Goal: Task Accomplishment & Management: Manage account settings

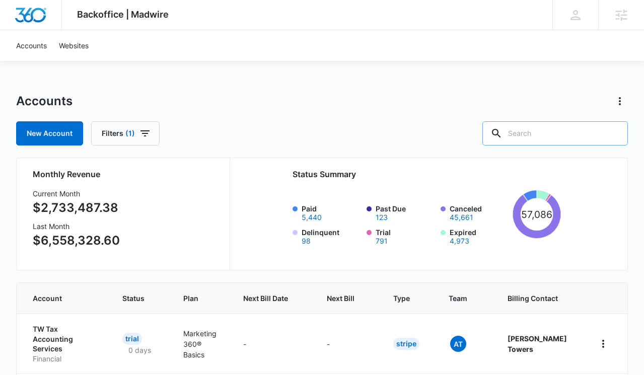
click at [542, 135] on input "text" at bounding box center [556, 133] width 146 height 24
paste input "M186742"
type input "M186742"
click at [488, 132] on icon at bounding box center [482, 133] width 12 height 12
click at [575, 135] on input "M186742" at bounding box center [548, 133] width 161 height 24
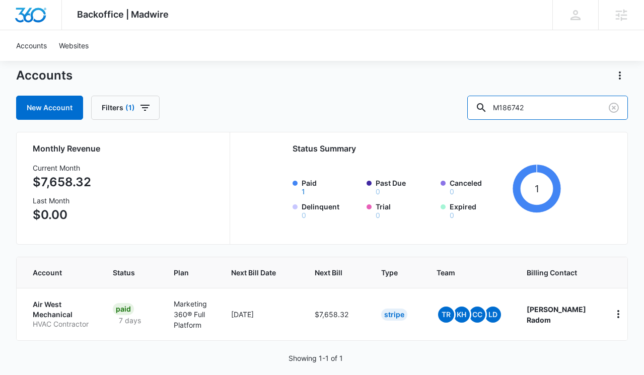
scroll to position [46, 0]
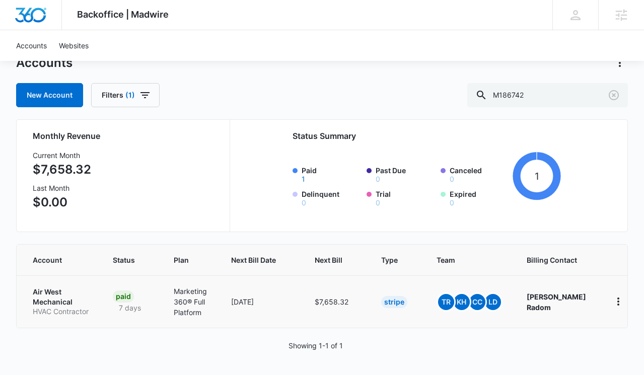
click at [60, 292] on p "Air West Mechanical" at bounding box center [61, 297] width 56 height 20
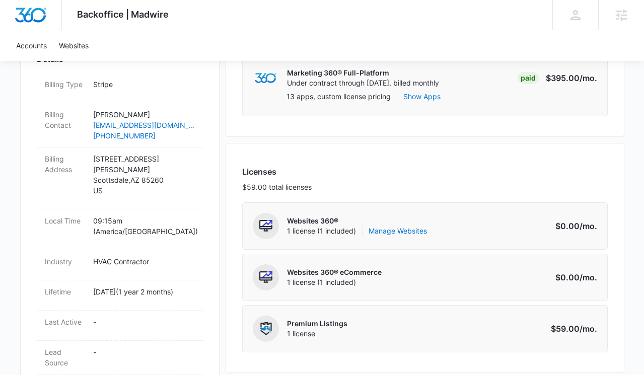
scroll to position [310, 0]
click at [398, 231] on link "Manage Websites" at bounding box center [398, 231] width 58 height 10
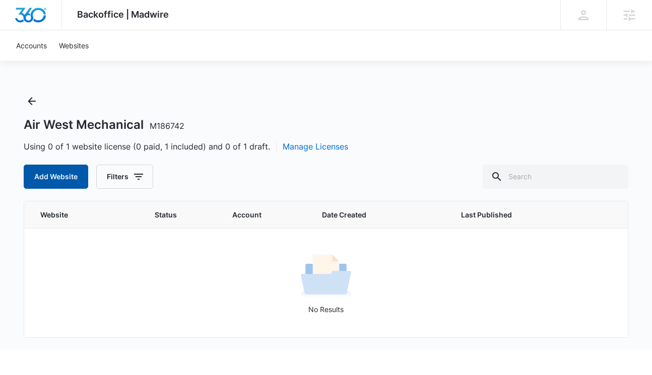
click at [64, 175] on button "Add Website" at bounding box center [56, 177] width 64 height 24
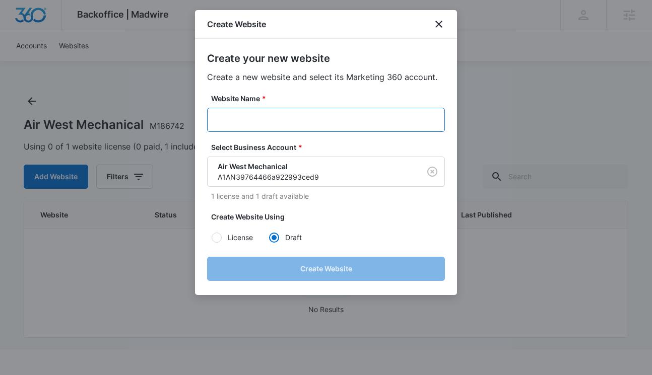
click at [313, 123] on input "Website Name *" at bounding box center [326, 120] width 238 height 24
paste input "M186742 - Air West Mechanical"
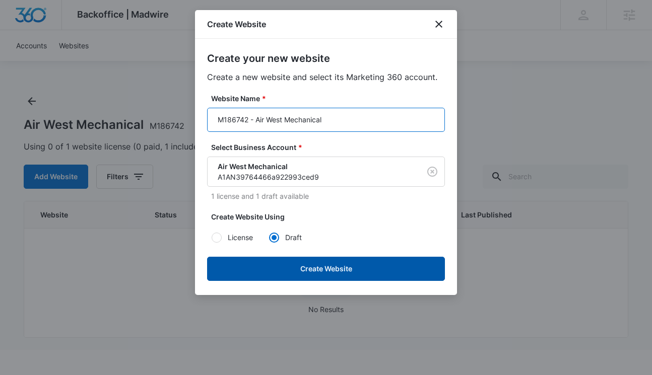
type input "M186742 - Air West Mechanical"
click at [349, 271] on button "Create Website" at bounding box center [326, 269] width 238 height 24
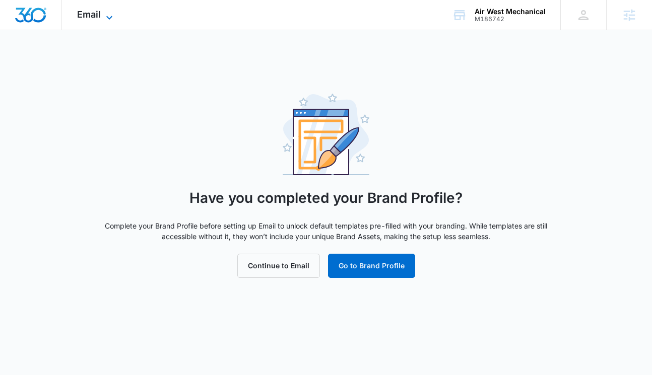
click at [95, 10] on span "Email" at bounding box center [89, 14] width 24 height 11
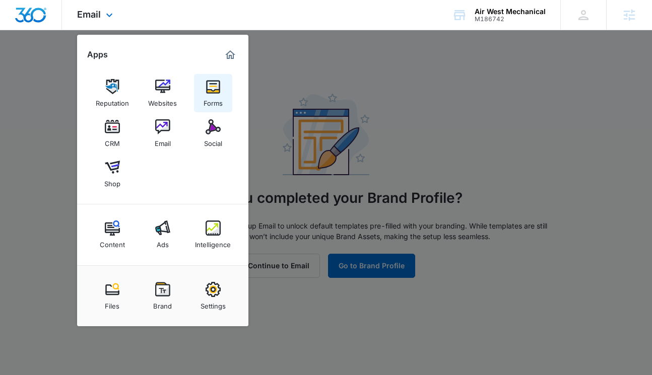
click at [209, 93] on img at bounding box center [213, 86] width 15 height 15
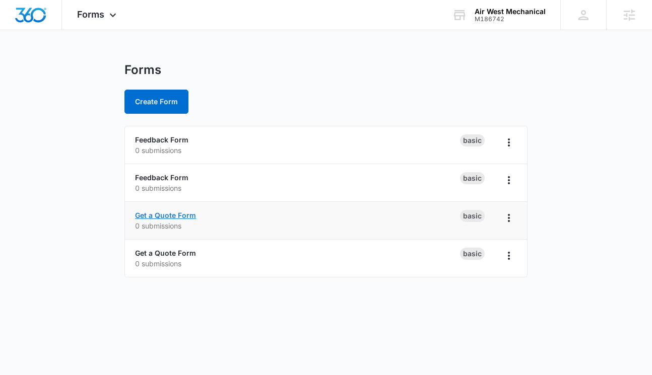
click at [189, 215] on link "Get a Quote Form" at bounding box center [165, 215] width 61 height 9
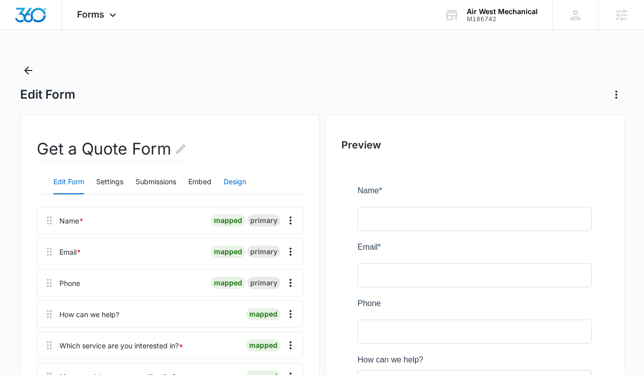
click at [246, 182] on button "Design" at bounding box center [235, 182] width 23 height 24
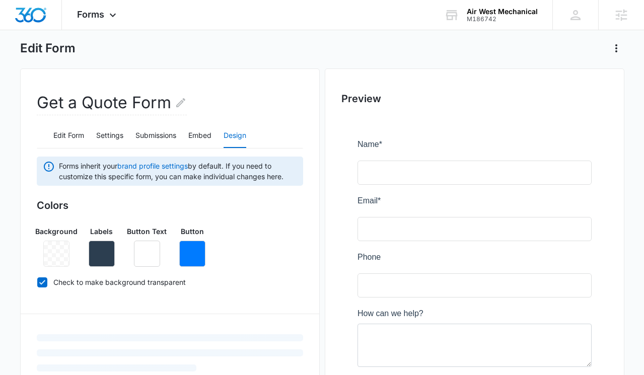
scroll to position [75, 0]
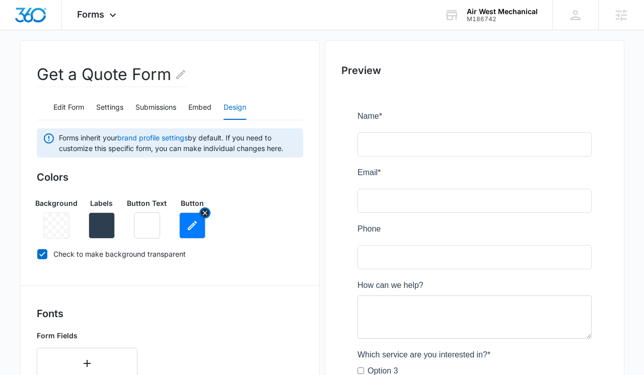
click at [196, 224] on icon "button" at bounding box center [192, 226] width 12 height 12
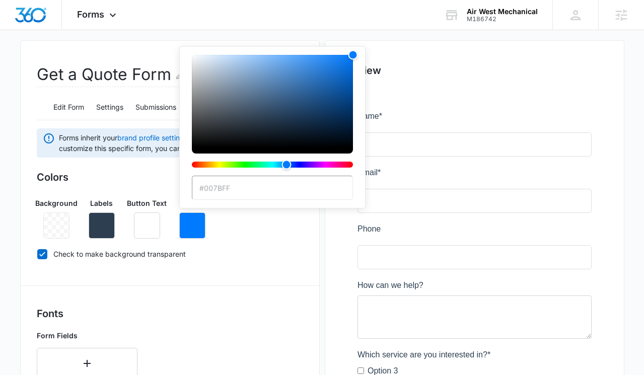
type input "#ff2225"
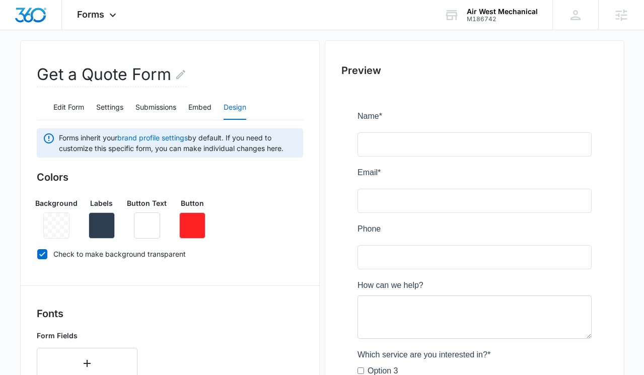
click at [274, 236] on div "Background Labels Button Text Button" at bounding box center [170, 214] width 267 height 49
click at [106, 228] on icon "button" at bounding box center [102, 226] width 12 height 12
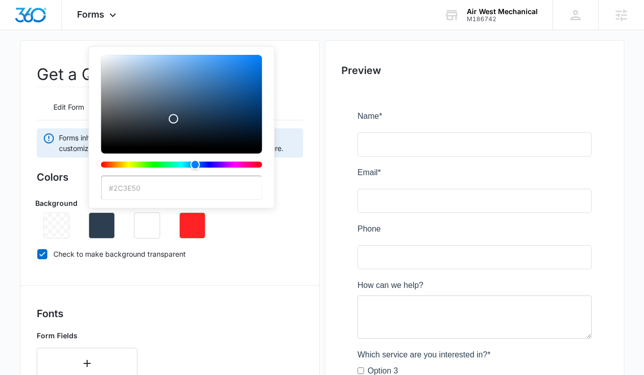
paste input "00000"
type input "#000000"
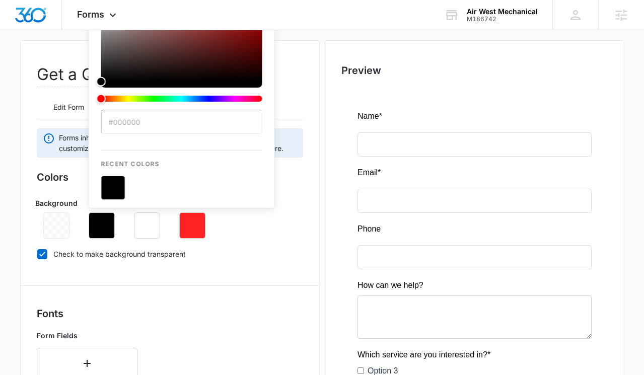
click at [255, 260] on div "Colors Background Labels #000000 Recent Colors Button Text Button Check to make…" at bounding box center [170, 218] width 267 height 96
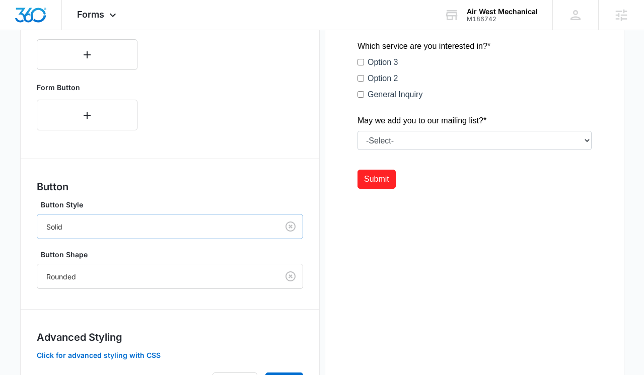
scroll to position [442, 0]
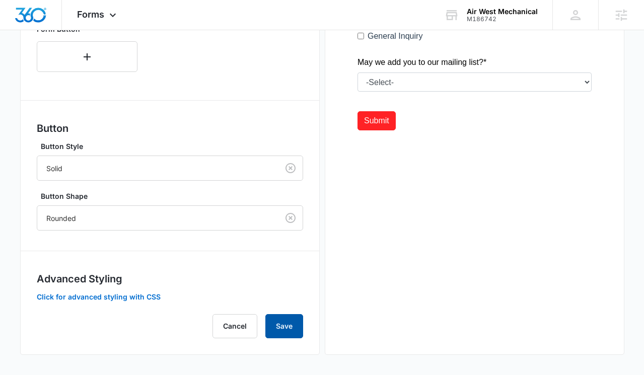
click at [281, 319] on button "Save" at bounding box center [285, 326] width 38 height 24
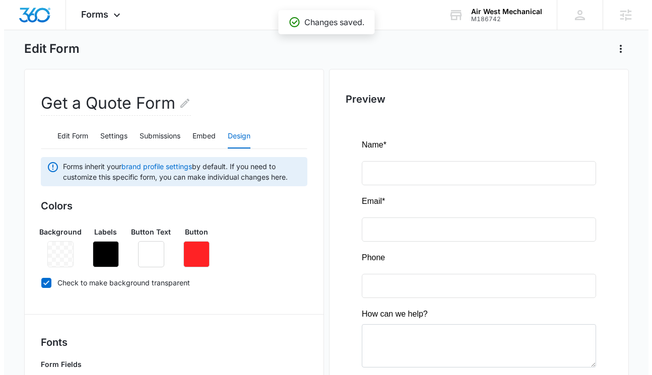
scroll to position [0, 0]
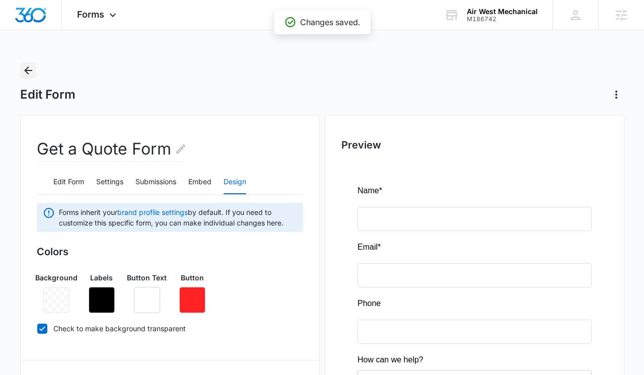
click at [28, 68] on icon "Back" at bounding box center [28, 70] width 12 height 12
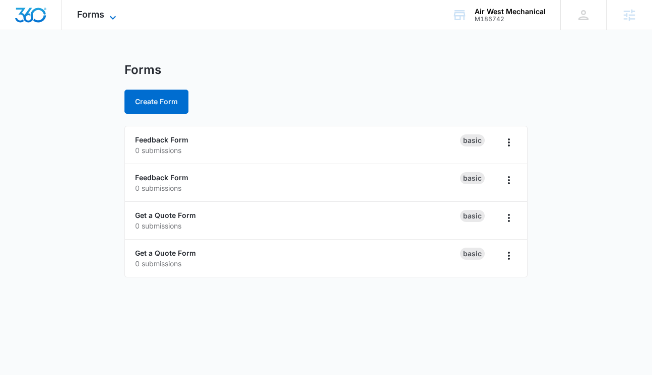
click at [107, 14] on icon at bounding box center [113, 18] width 12 height 12
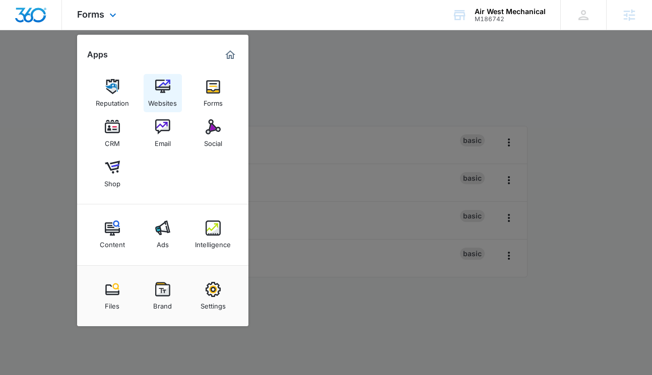
click at [162, 85] on img at bounding box center [162, 86] width 15 height 15
